Goal: Information Seeking & Learning: Learn about a topic

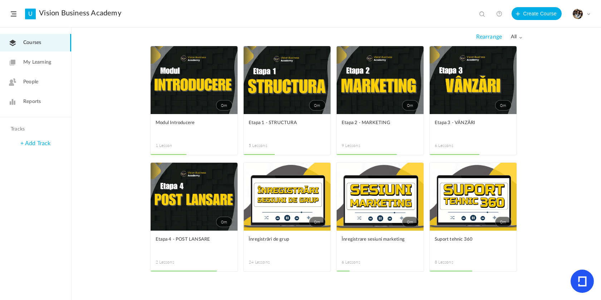
click at [393, 88] on link "0m" at bounding box center [379, 80] width 87 height 68
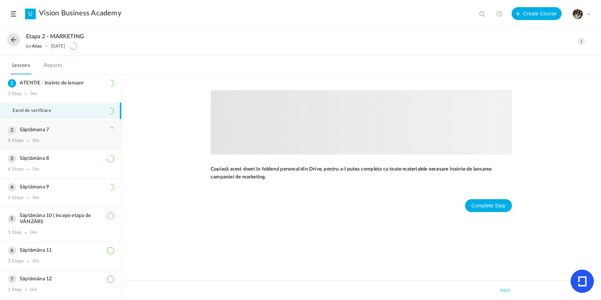
click at [59, 132] on h3 "Săptămana 7" at bounding box center [60, 130] width 105 height 6
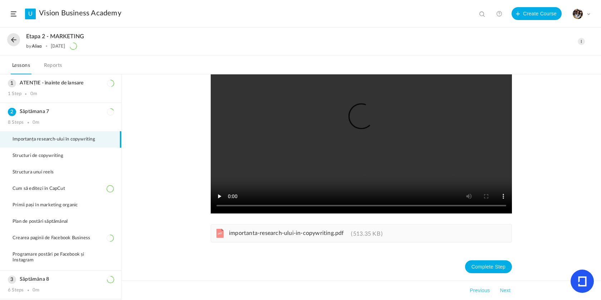
scroll to position [63, 0]
click at [68, 171] on li "Structura unui reels" at bounding box center [60, 172] width 121 height 16
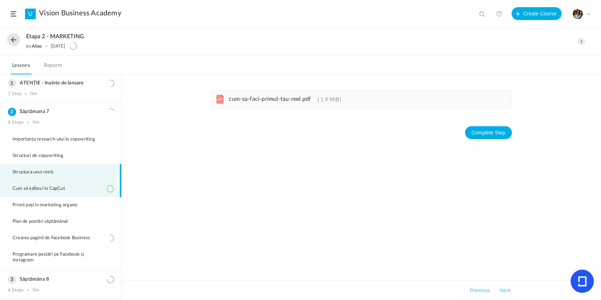
click at [64, 188] on span "Cum să editezi în CapCut" at bounding box center [43, 189] width 61 height 6
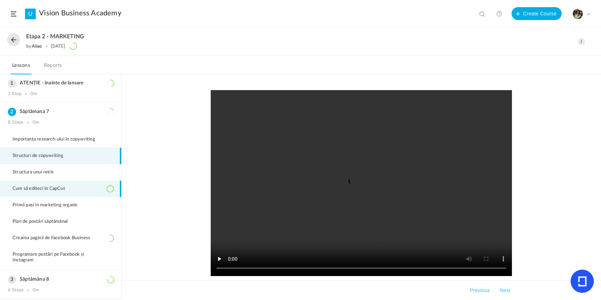
click at [56, 152] on li "Structuri de copywriting" at bounding box center [60, 156] width 121 height 16
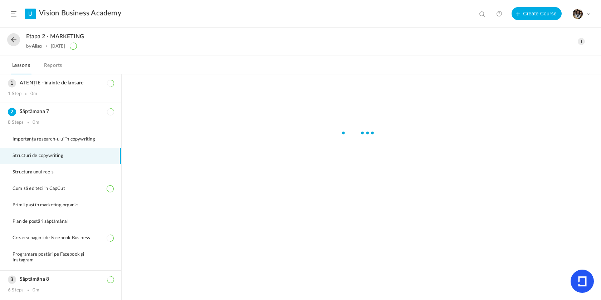
click at [53, 161] on li "Structuri de copywriting" at bounding box center [60, 156] width 121 height 16
click at [50, 163] on li "Structuri de copywriting" at bounding box center [60, 156] width 121 height 16
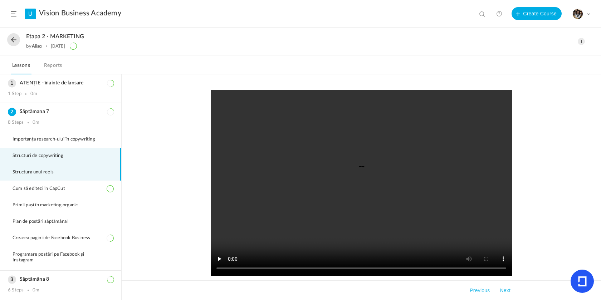
click at [23, 177] on li "Structura unui reels" at bounding box center [60, 172] width 121 height 16
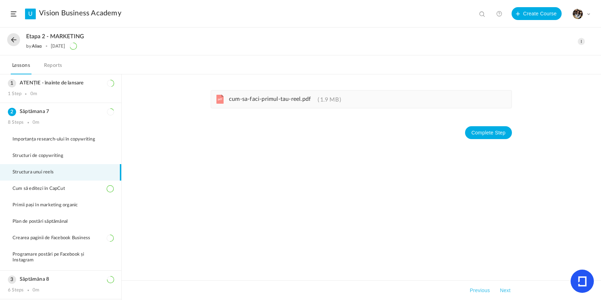
click at [279, 99] on span "cum-sa-faci-primul-tau-reel.pdf" at bounding box center [270, 99] width 82 height 6
click at [284, 137] on div "pdf cum-sa-faci-primul-tau-reel.pdf 1.9 MB Completed" at bounding box center [361, 118] width 301 height 57
